Goal: Task Accomplishment & Management: Manage account settings

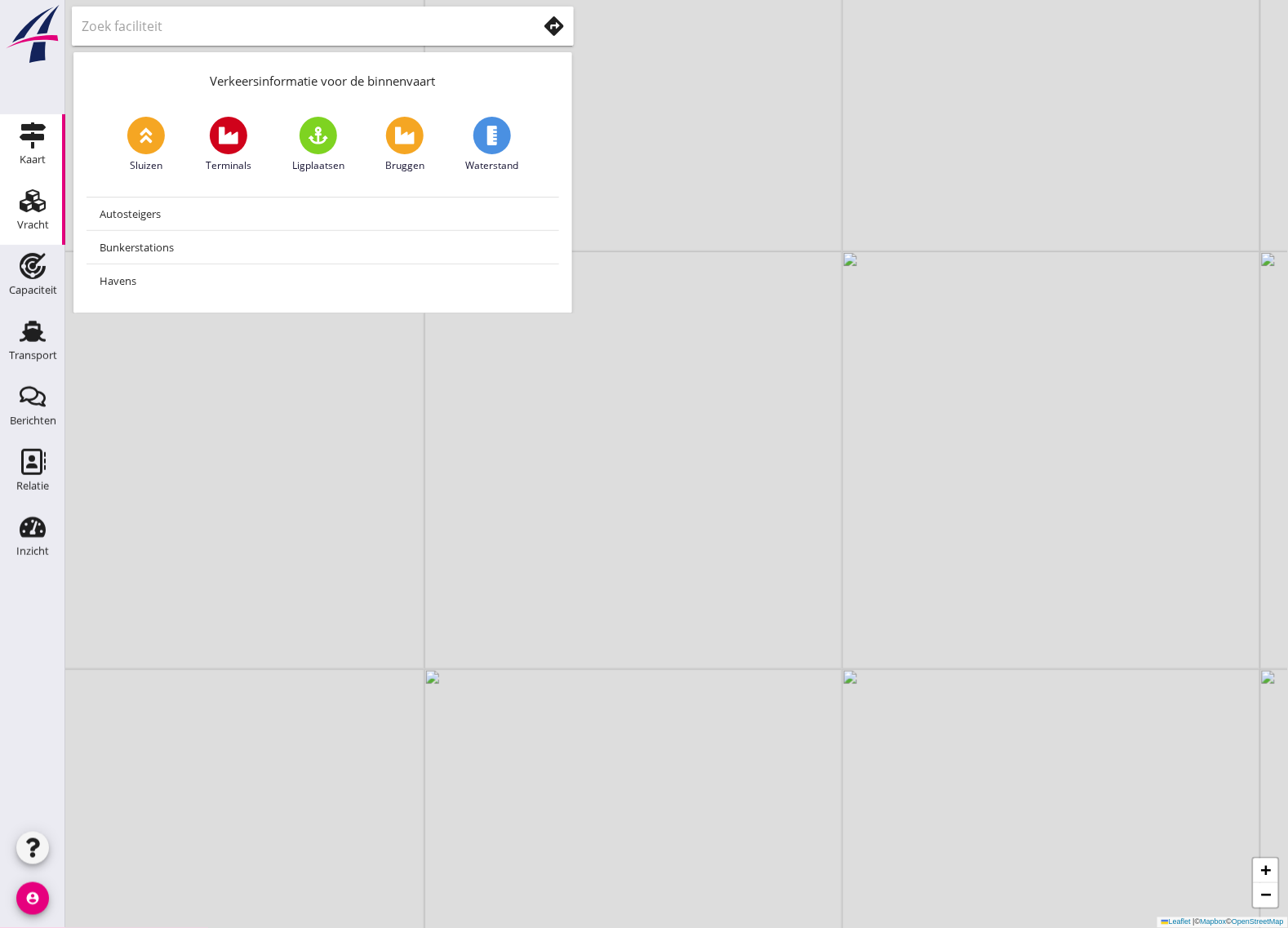
click at [42, 194] on icon "Vracht" at bounding box center [33, 200] width 26 height 26
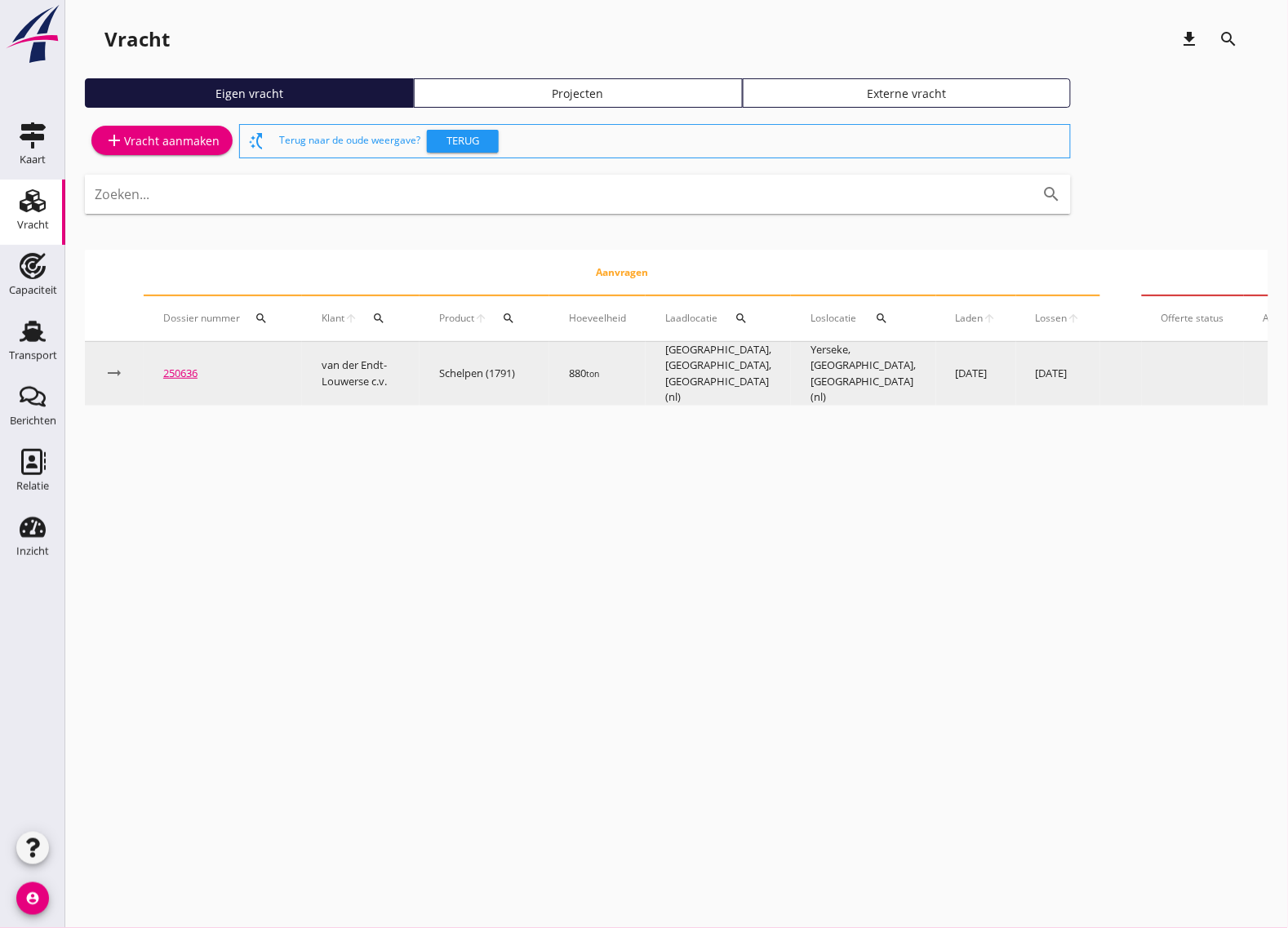
click at [174, 365] on link "250636" at bounding box center [180, 372] width 34 height 14
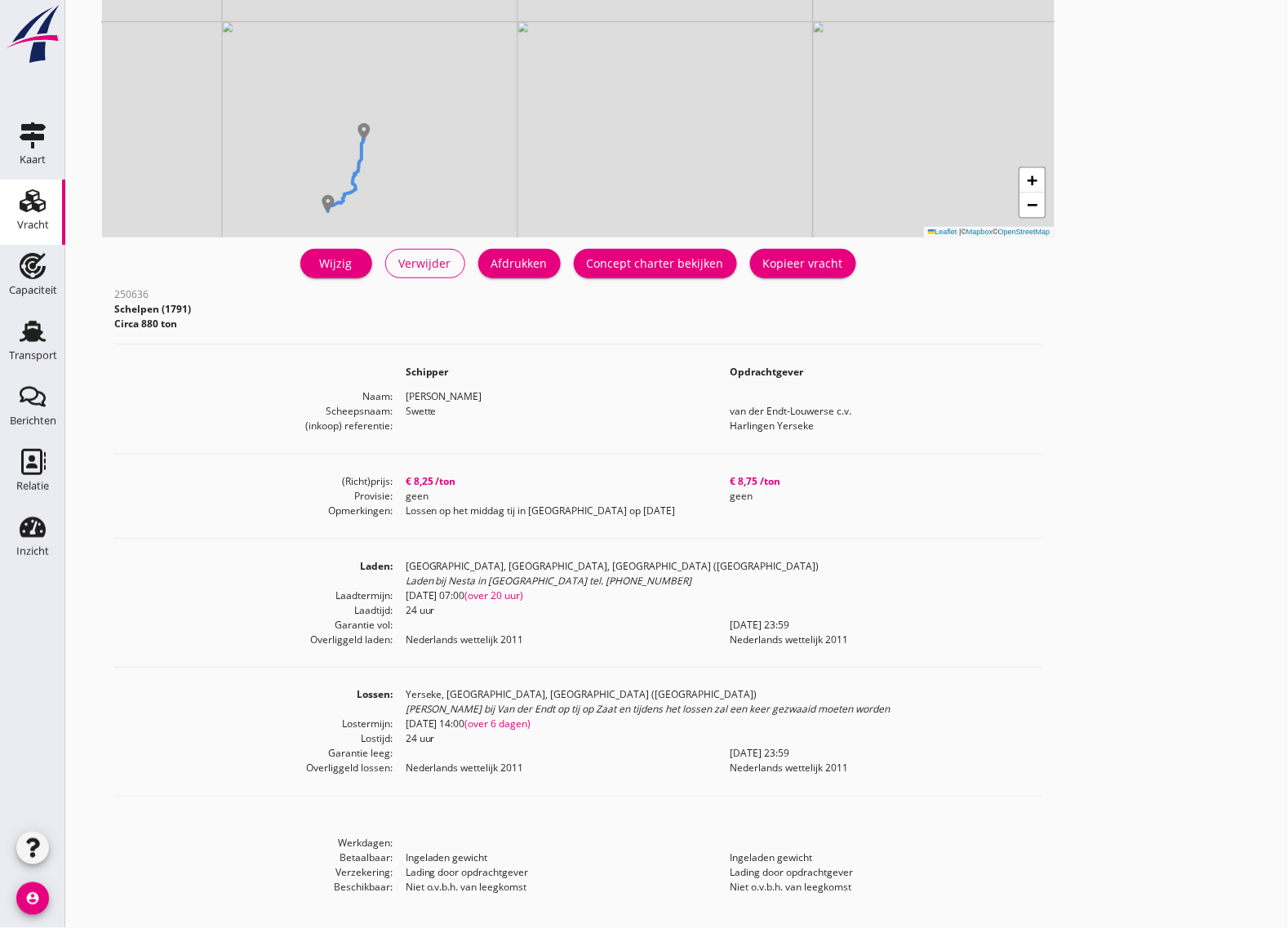
scroll to position [250, 0]
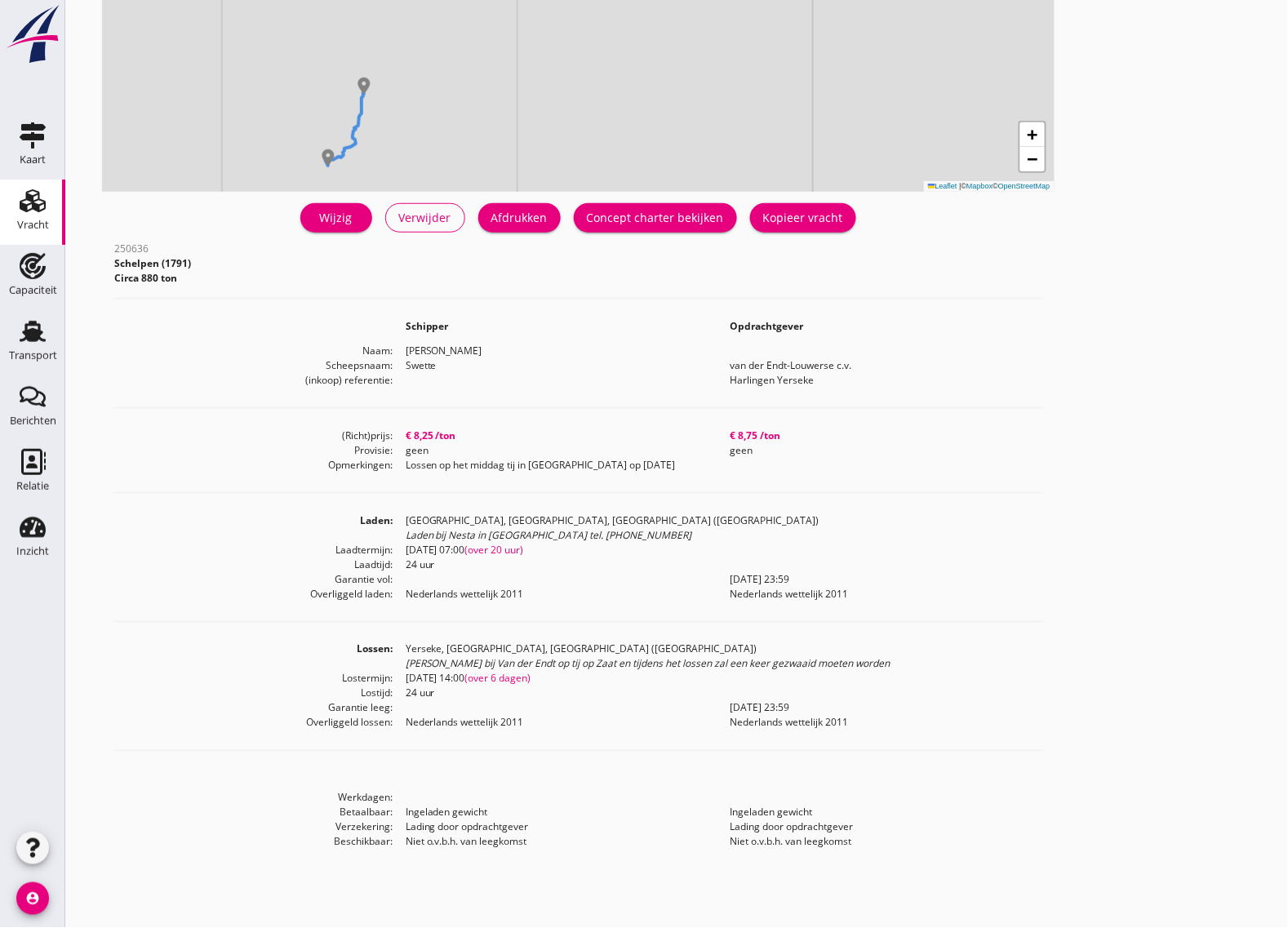
click at [576, 659] on div "[PERSON_NAME] bij Van der Endt op tij op Zaat en tijdens het lossen zal een kee…" at bounding box center [724, 664] width 636 height 14
click at [324, 213] on div "Wijzig" at bounding box center [336, 218] width 45 height 17
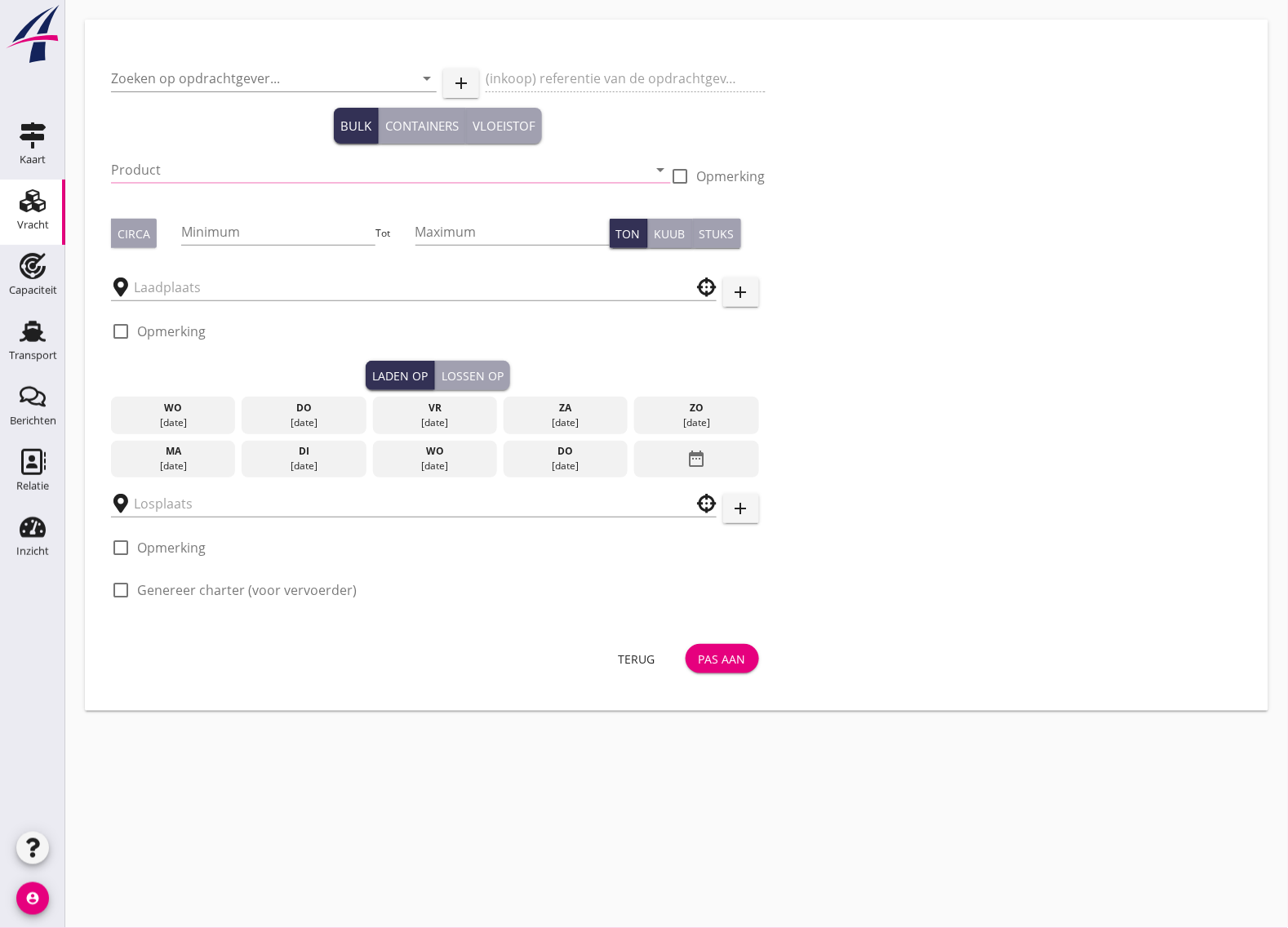
type input "van der Endt-Louwerse c.v."
type input "Harlingen Yerseke"
type input "Schelpen (1791)"
type input "880"
type input "[GEOGRAPHIC_DATA], [GEOGRAPHIC_DATA], [GEOGRAPHIC_DATA]"
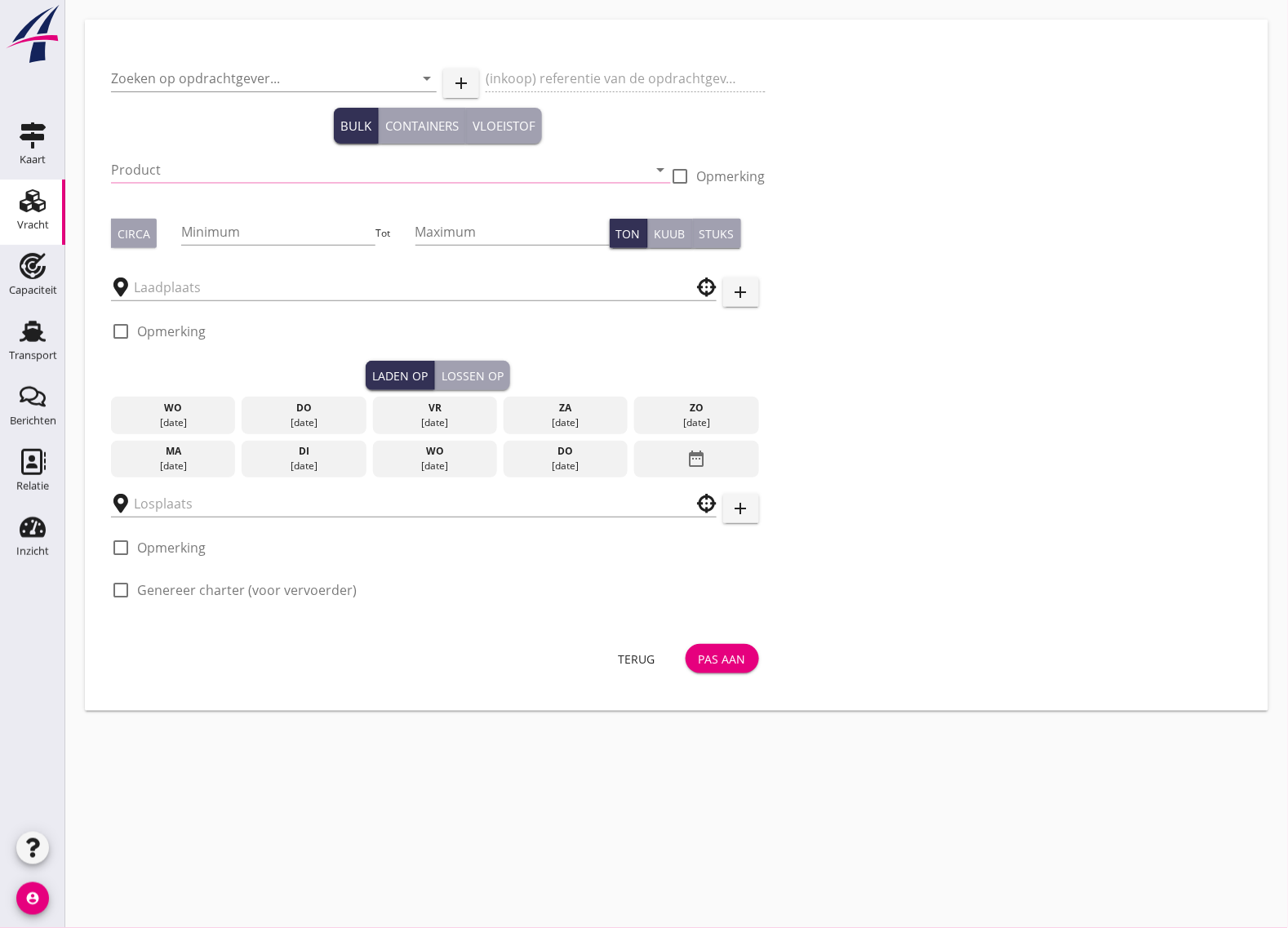
checkbox input "true"
type input "Yerseke, [GEOGRAPHIC_DATA], [GEOGRAPHIC_DATA]"
checkbox input "true"
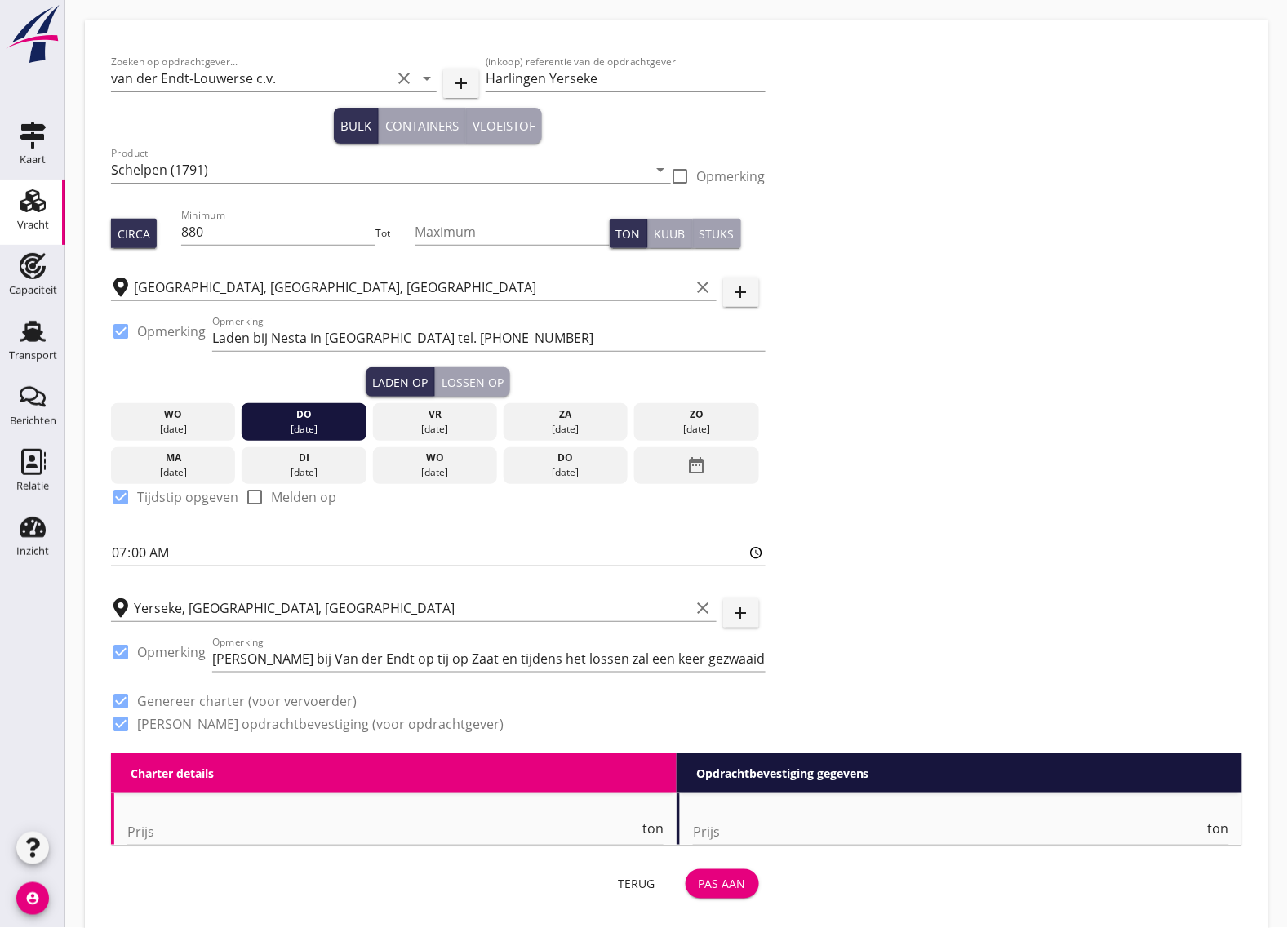
type input "8.25"
type textarea "Garantie 880 ton"
type textarea "Lossen op het middag tij in [GEOGRAPHIC_DATA] op [DATE]"
radio input "false"
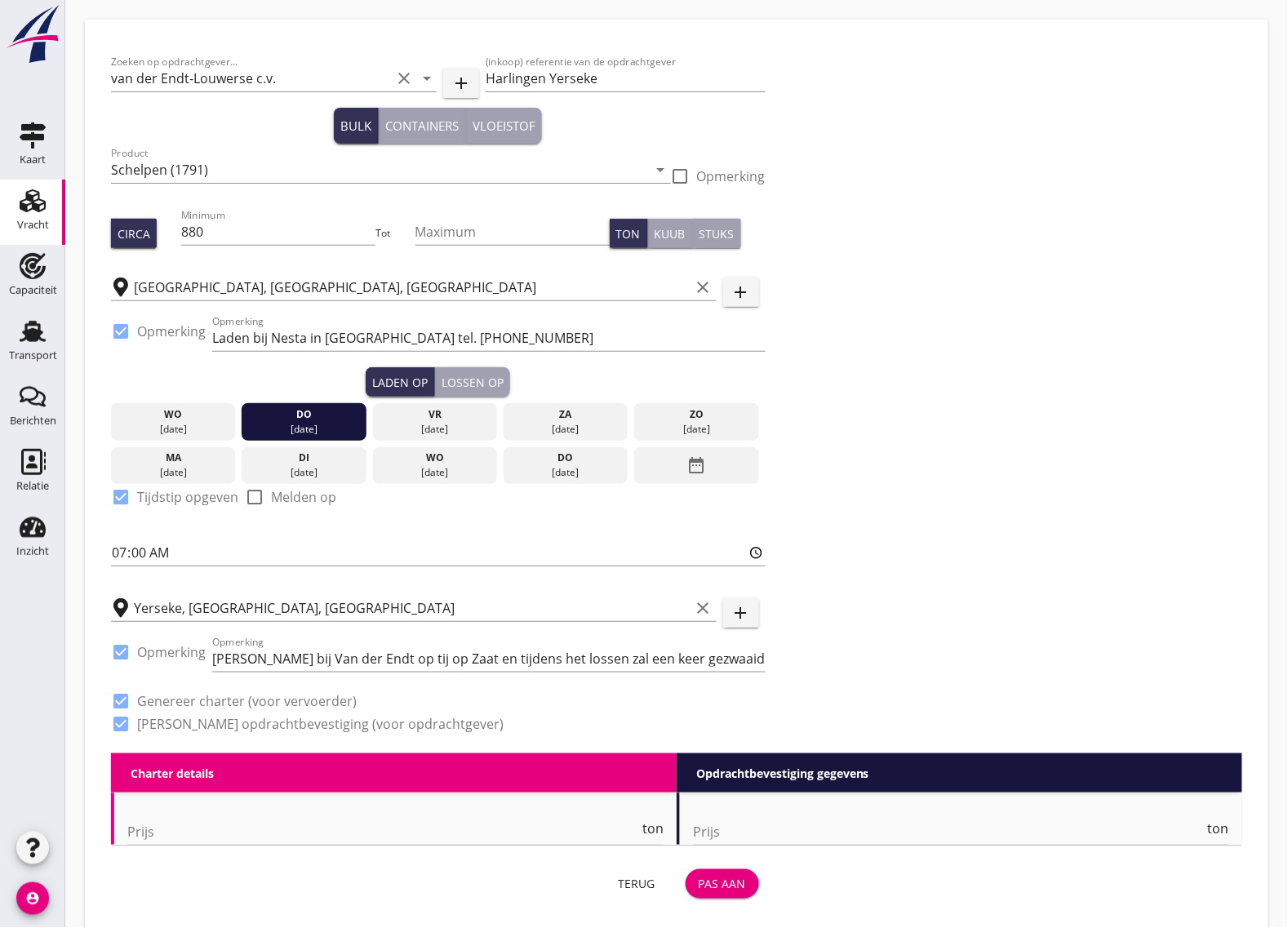
type input "24"
type input "0"
type input "8.75"
type textarea "Garantie 880 ton"
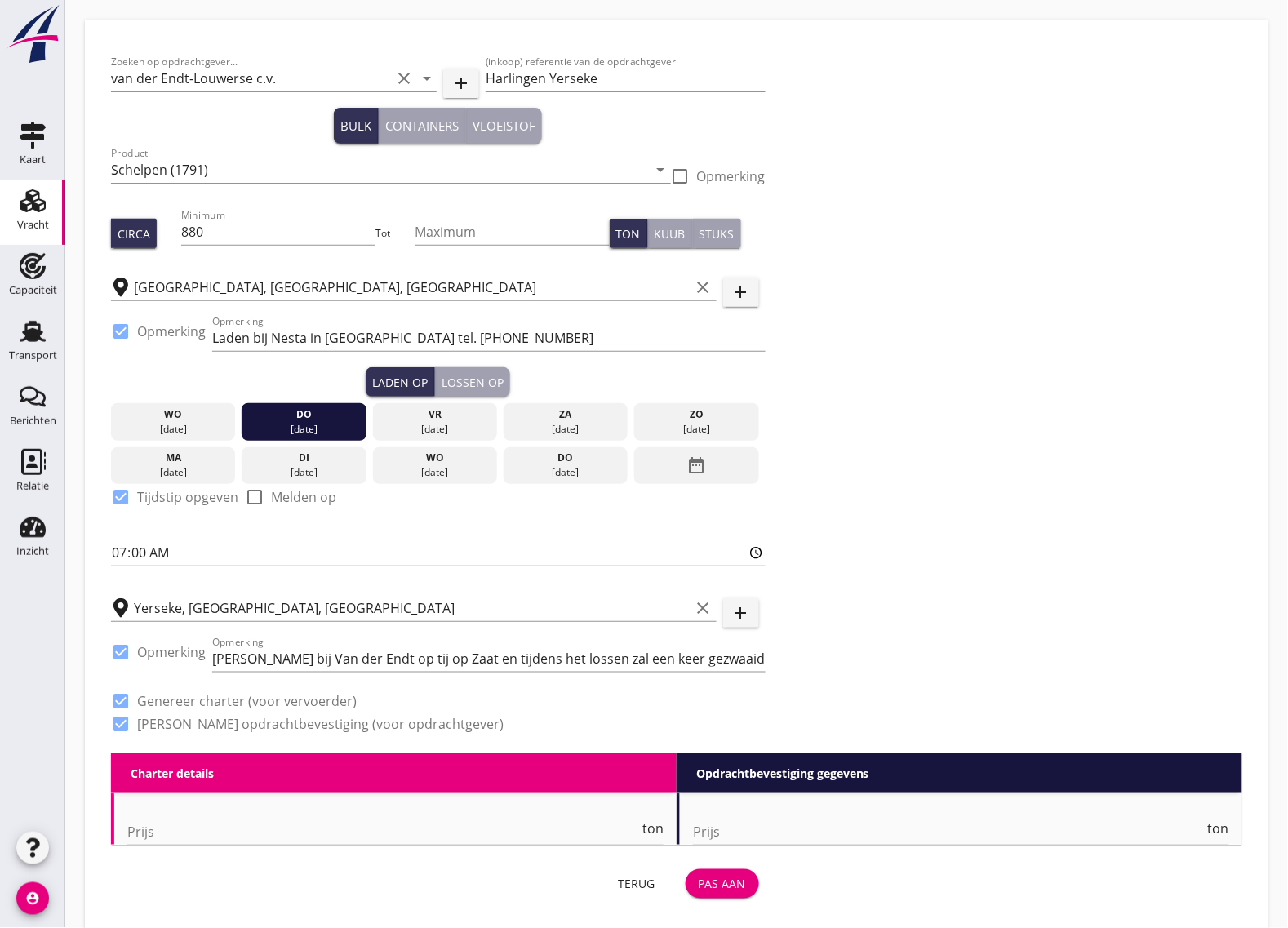
radio input "false"
radio input "true"
radio input "false"
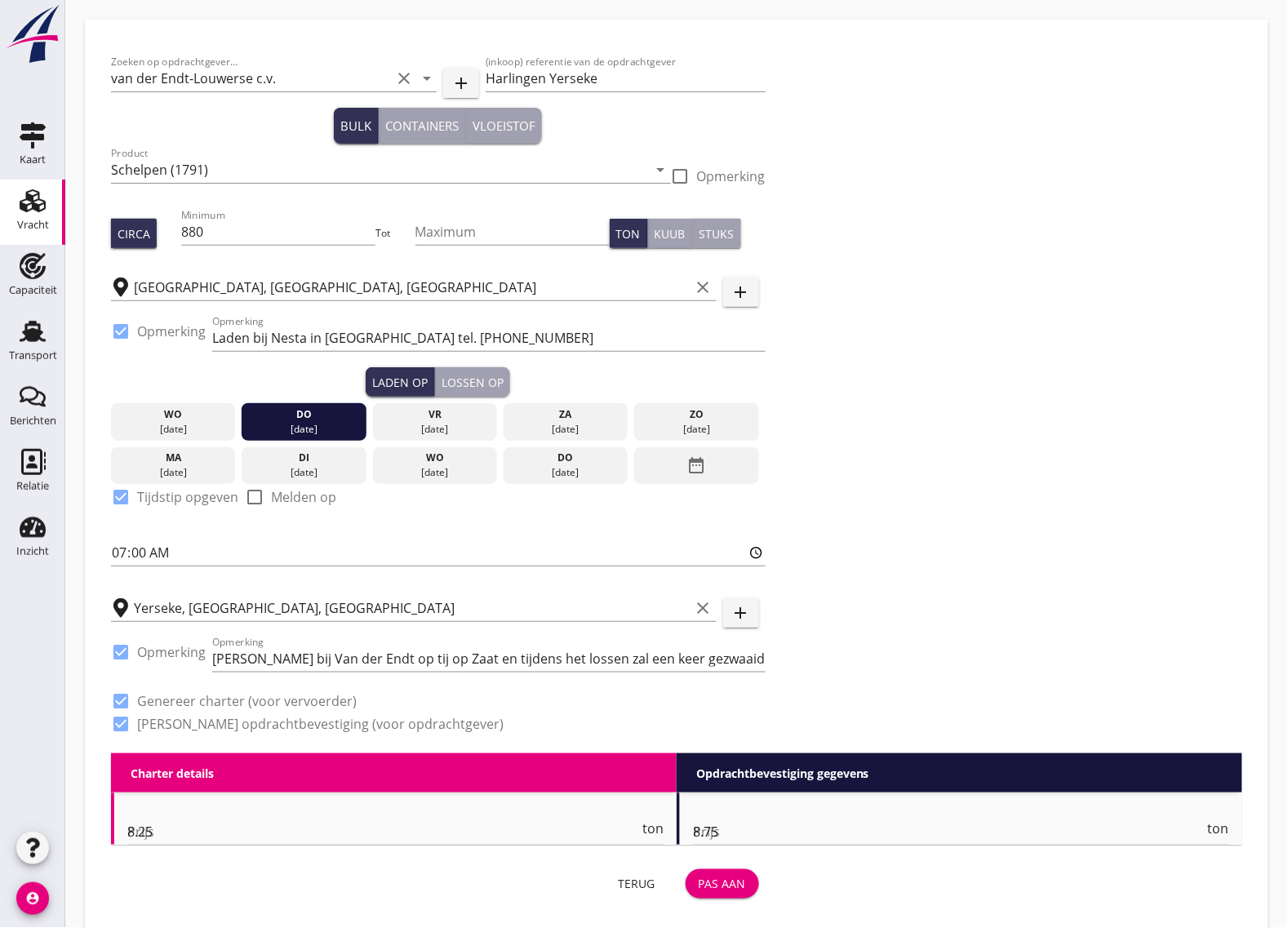
radio input "true"
type input "14"
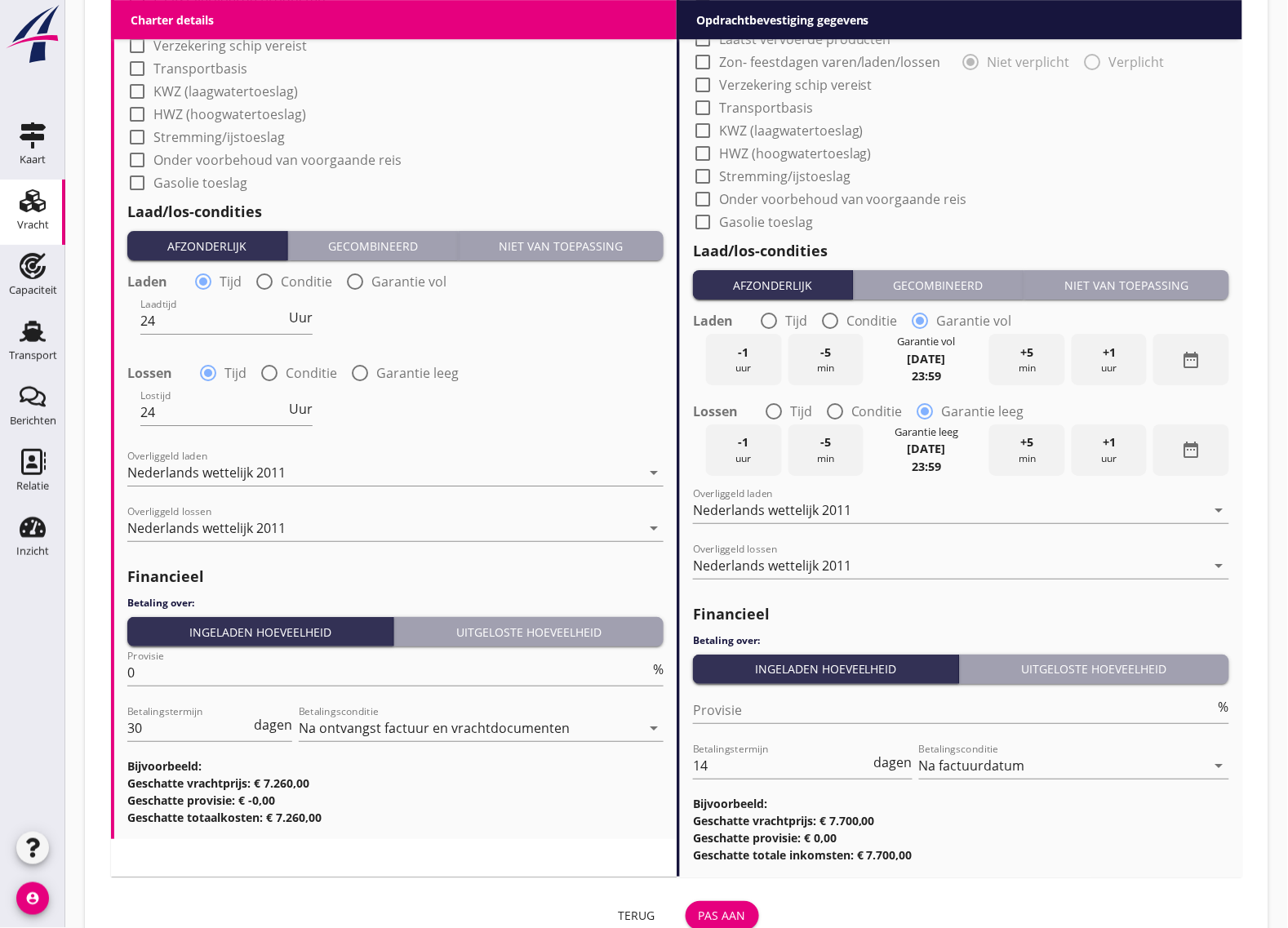
scroll to position [1486, 0]
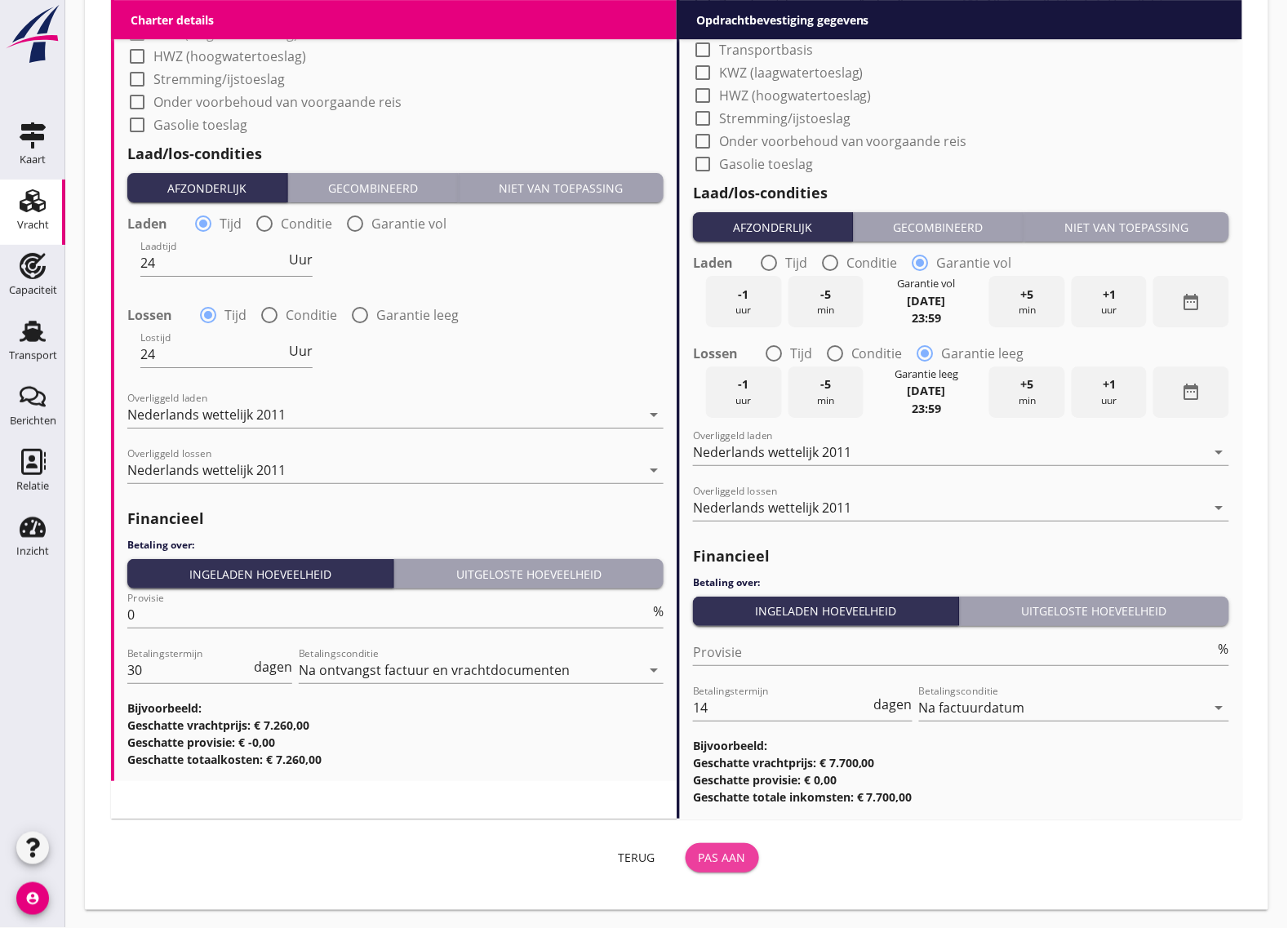
click at [729, 858] on div "Pas aan" at bounding box center [722, 857] width 47 height 17
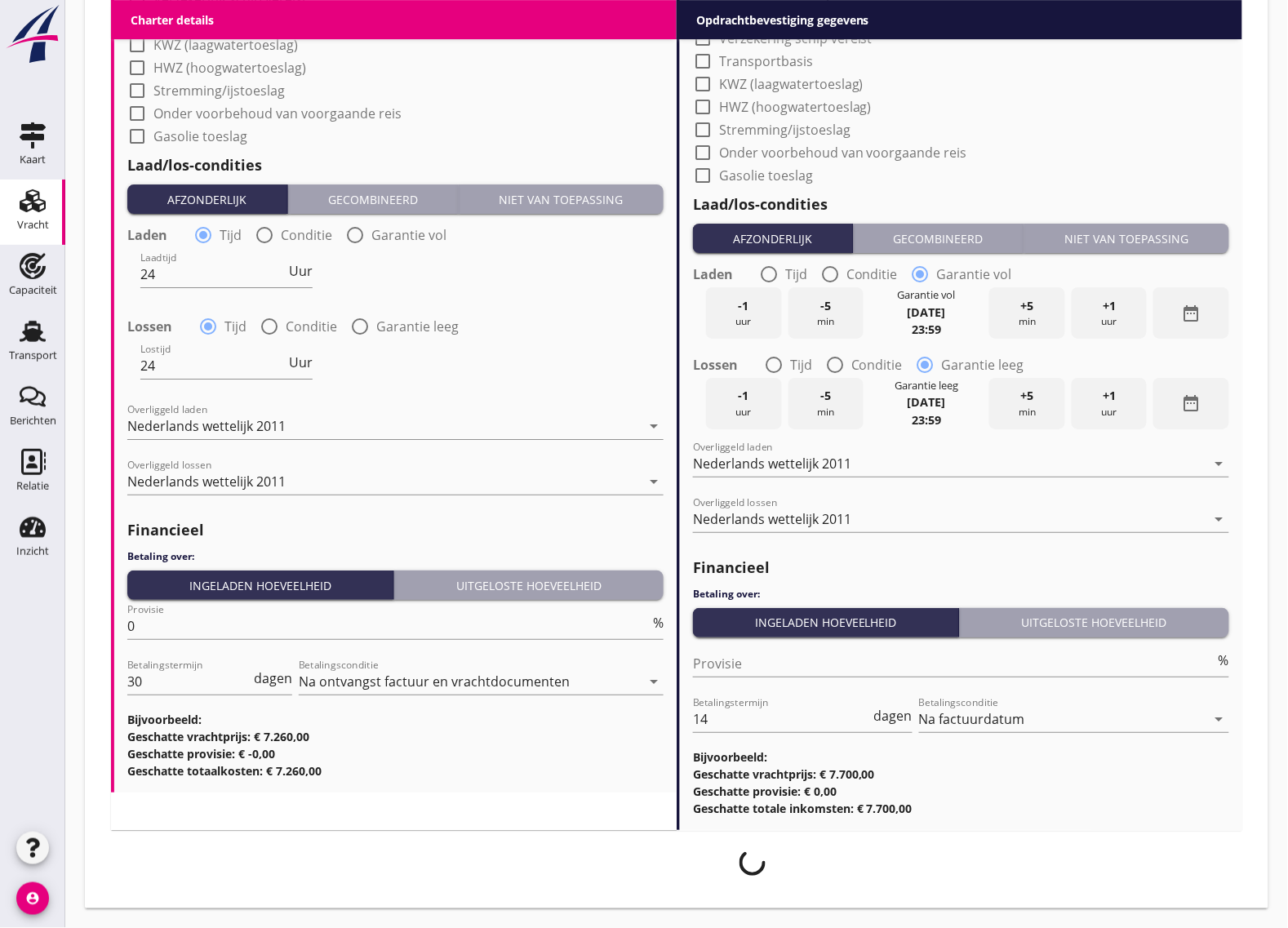
scroll to position [1474, 0]
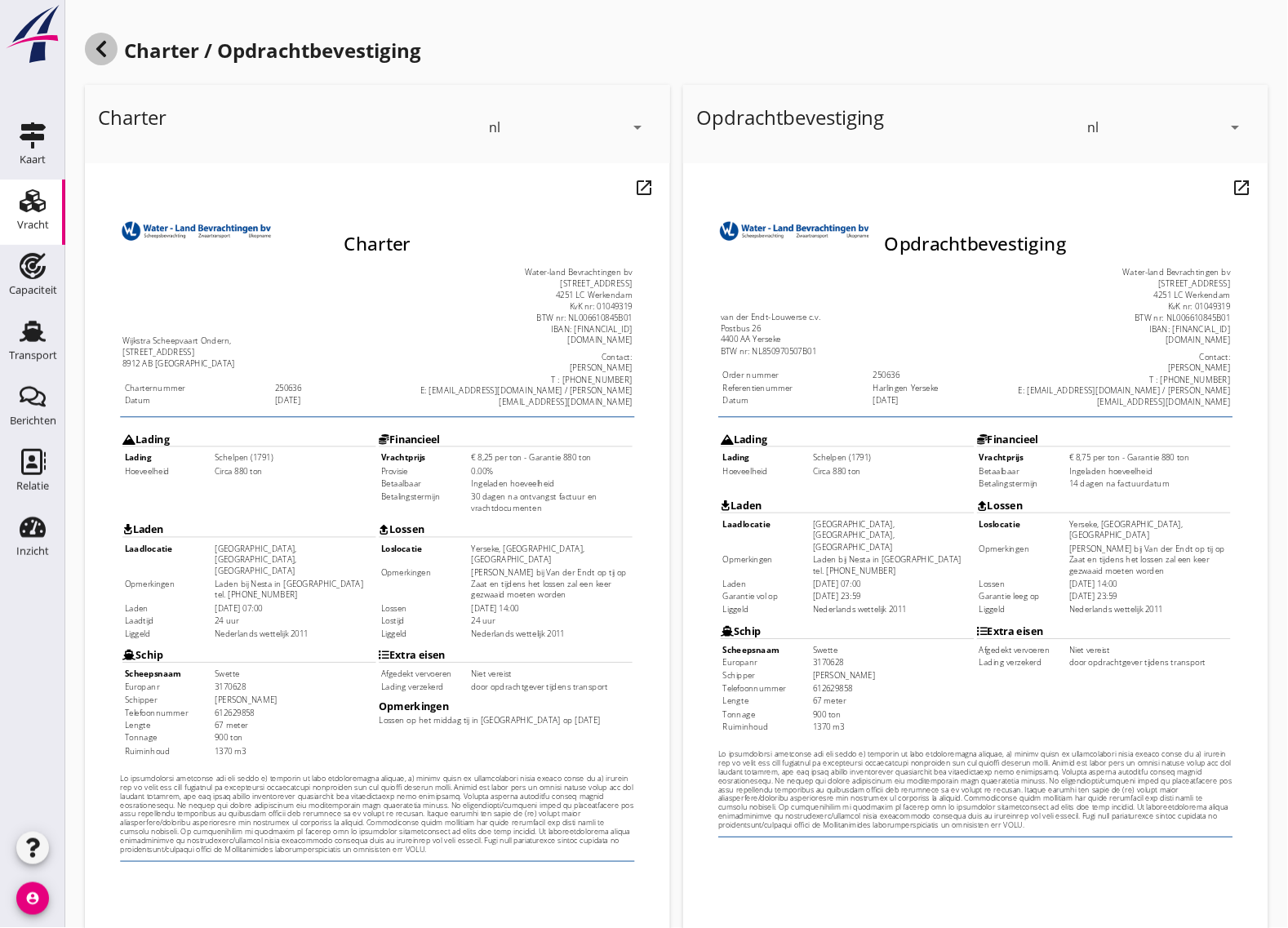
click at [104, 50] on icon at bounding box center [102, 49] width 20 height 20
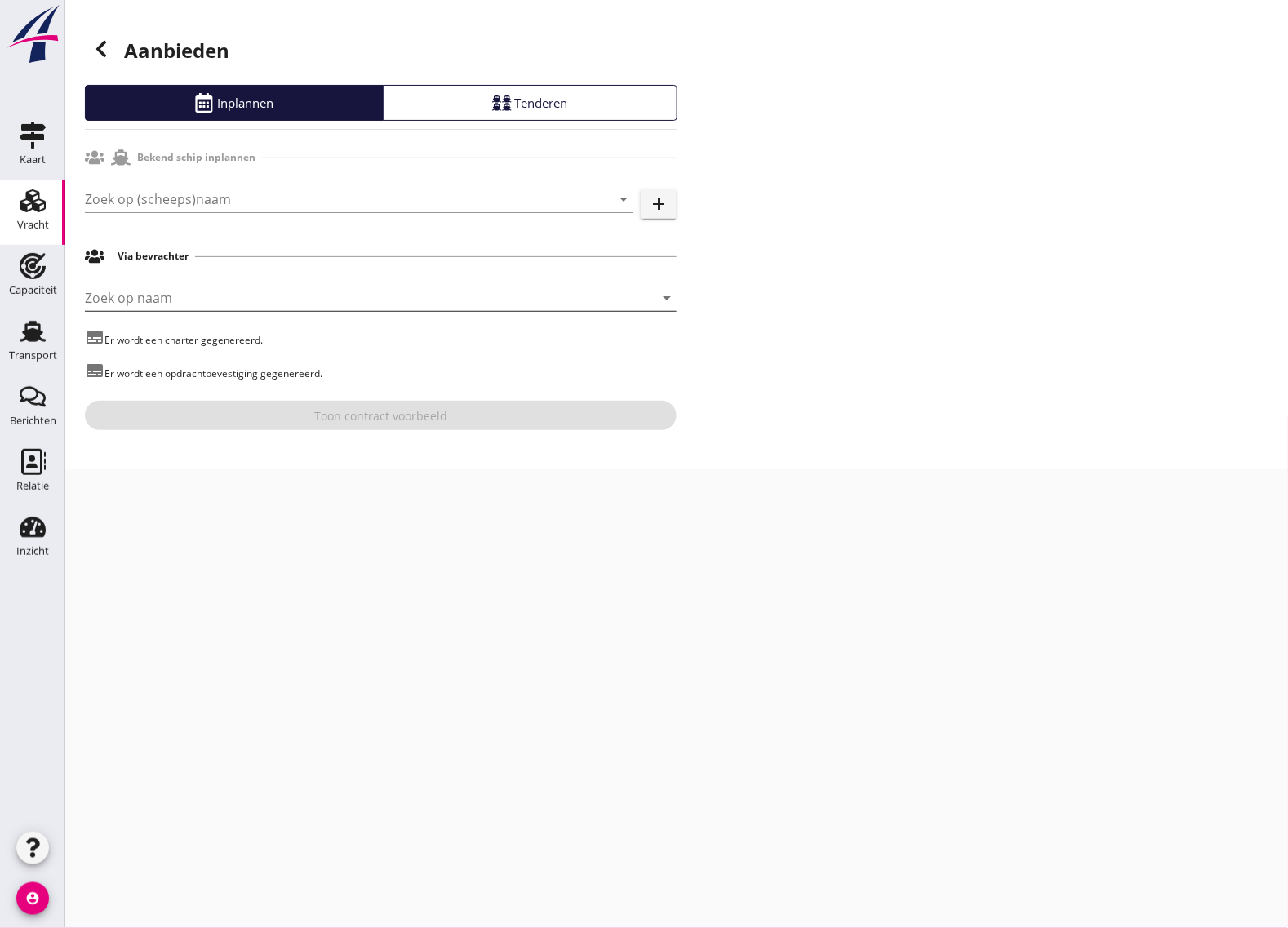
click at [189, 296] on input "Zoek op naam" at bounding box center [358, 297] width 547 height 26
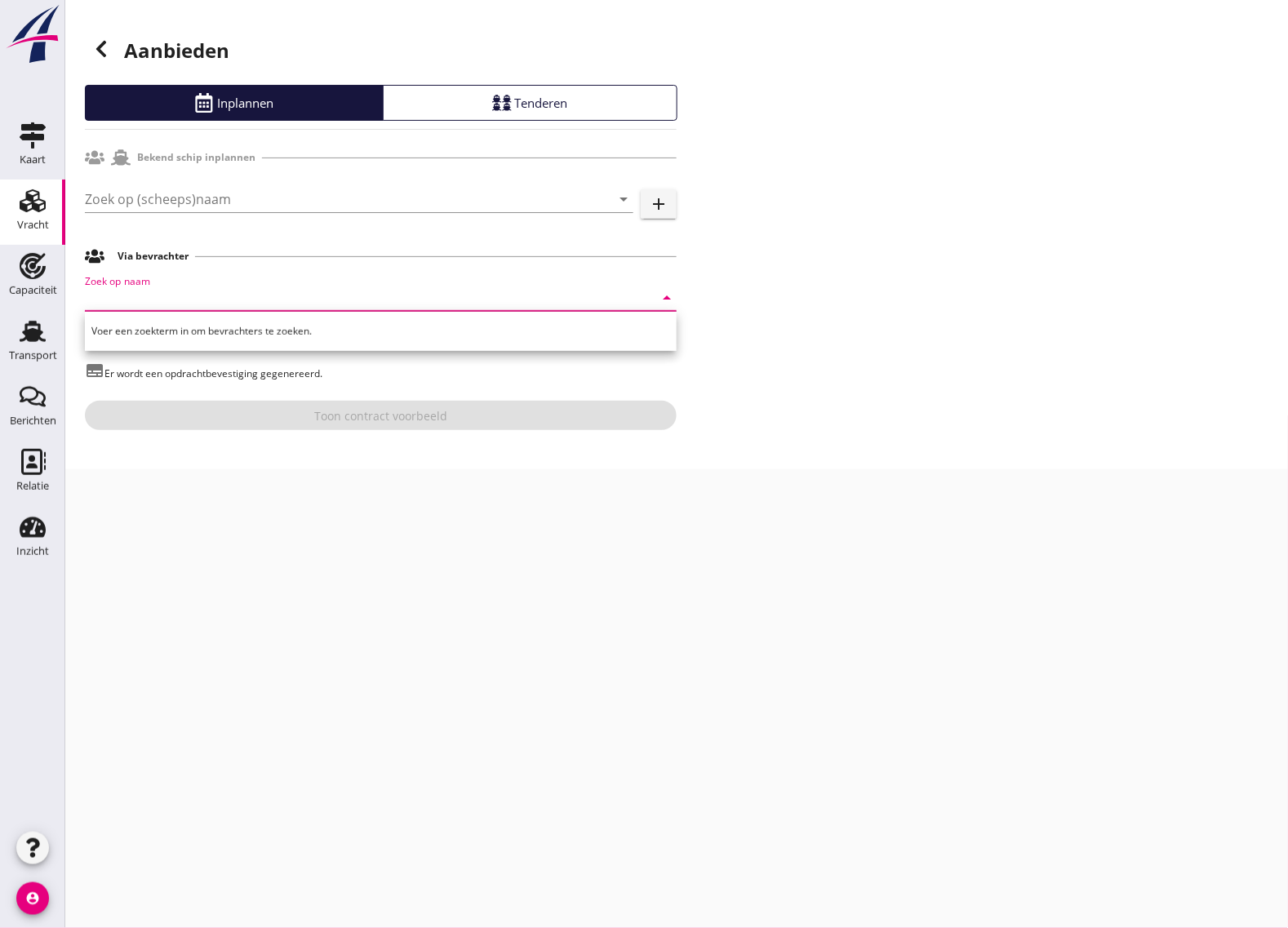
click at [997, 461] on div "Aanbieden Inplannen Tenderen Bekend schip inplannen Zoek op (scheeps)naam arrow…" at bounding box center [676, 235] width 1223 height 469
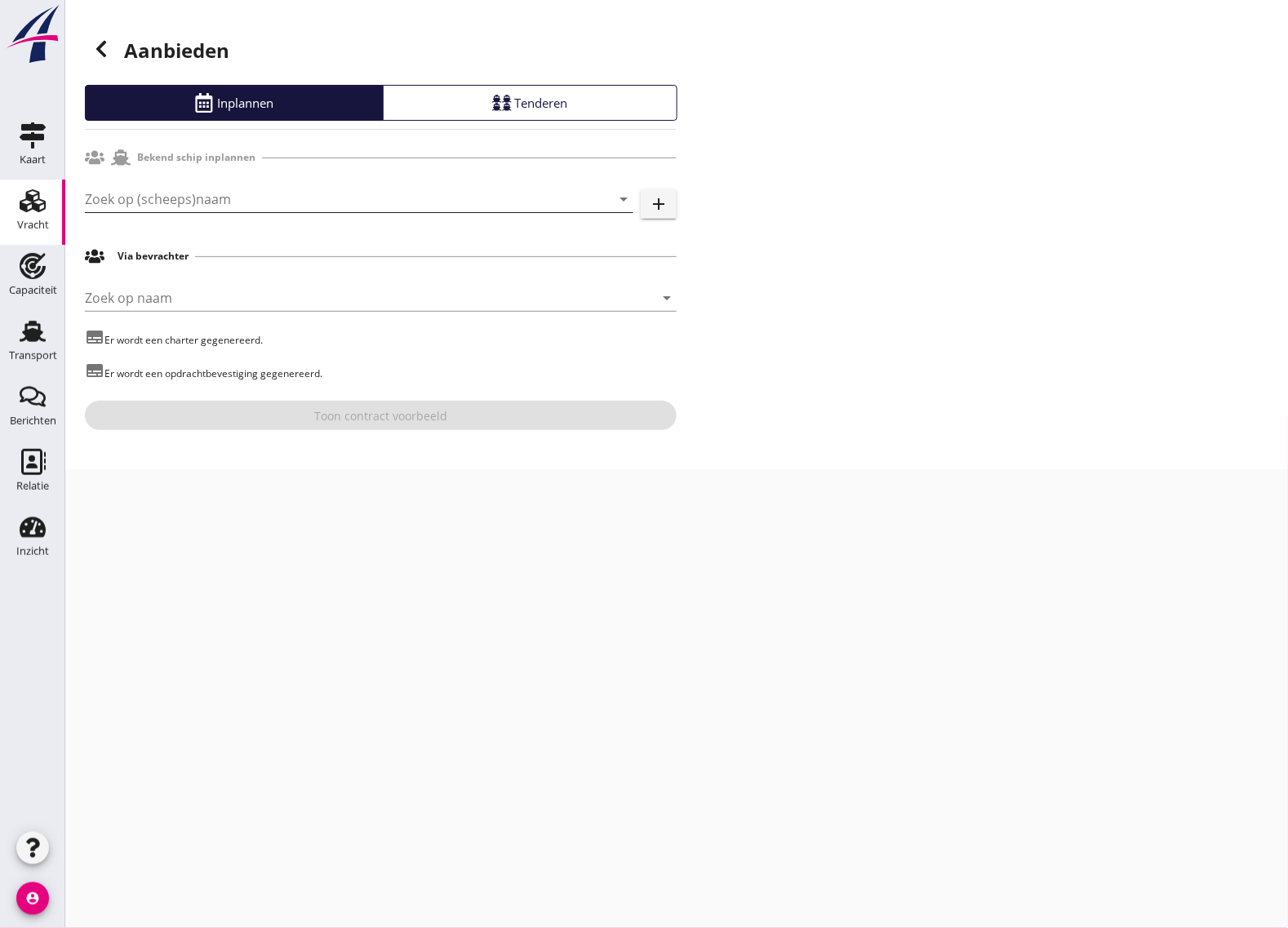
click at [133, 206] on input "Zoek op (scheeps)naam" at bounding box center [336, 198] width 503 height 26
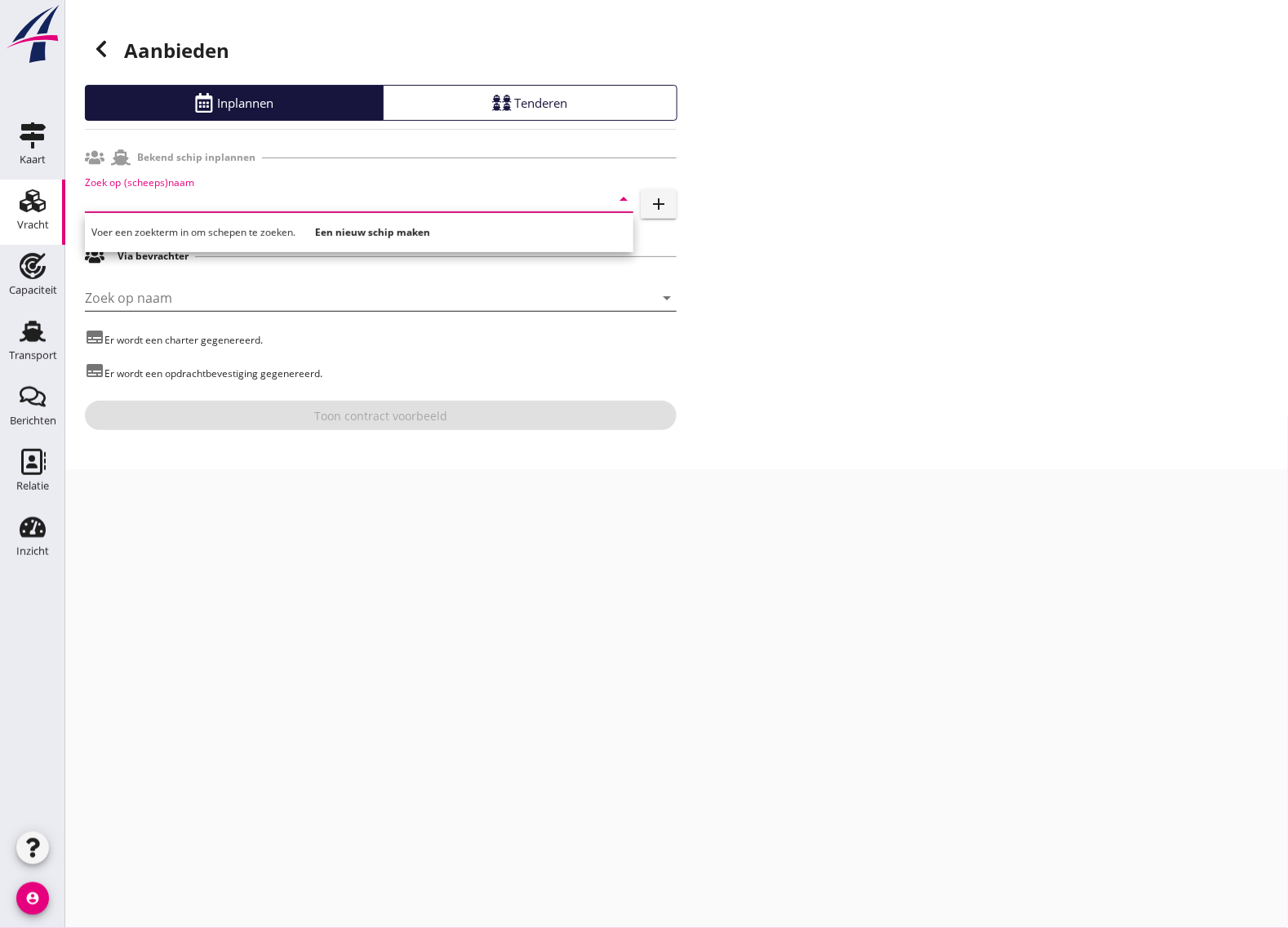
click at [152, 300] on input "Zoek op naam" at bounding box center [358, 297] width 547 height 26
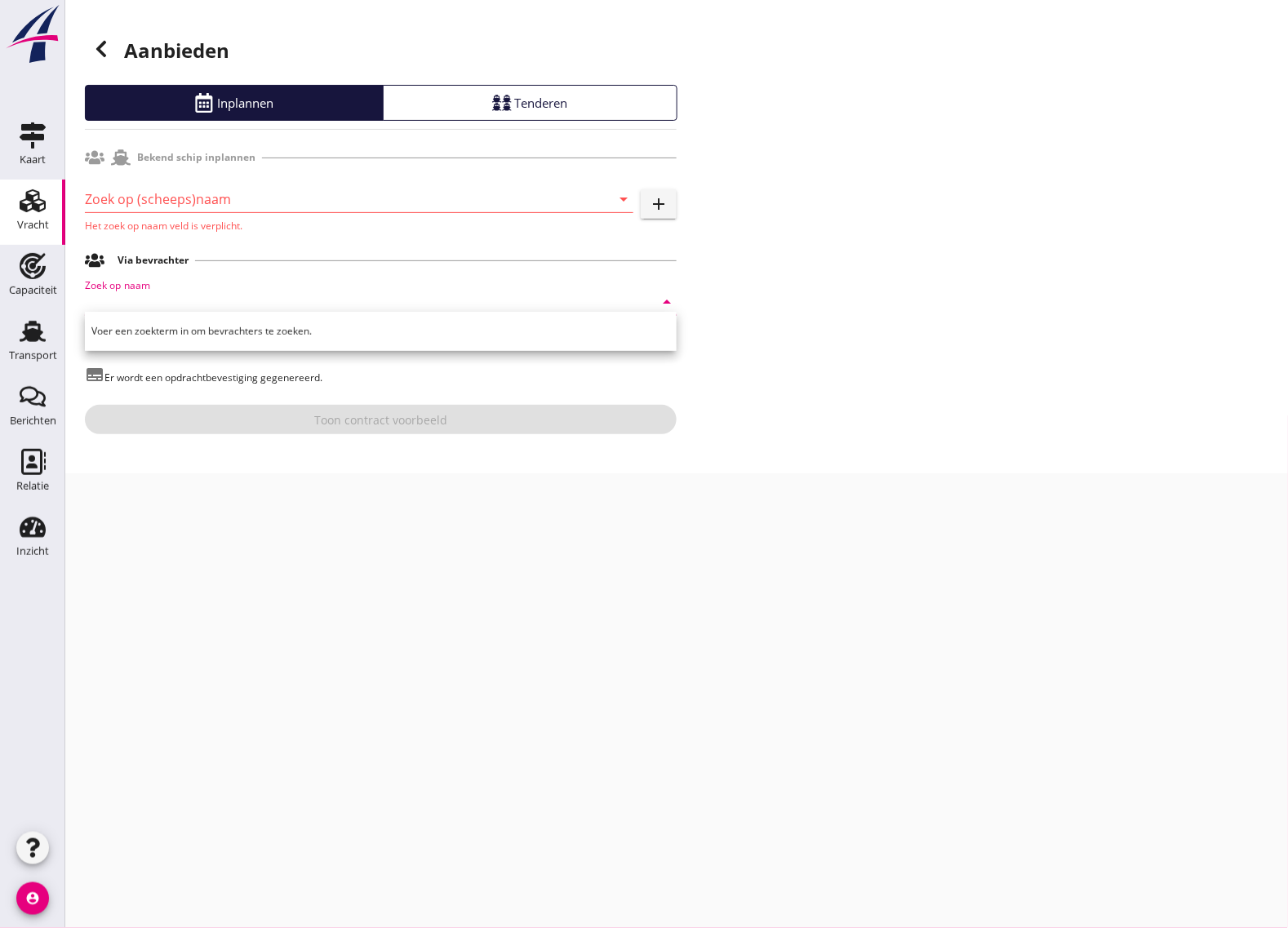
click at [969, 369] on div "Aanbieden Inplannen Tenderen Bekend schip inplannen Zoek op (scheeps)naam arrow…" at bounding box center [676, 237] width 1223 height 473
click at [102, 50] on icon at bounding box center [102, 49] width 20 height 20
